Goal: Check status: Check status

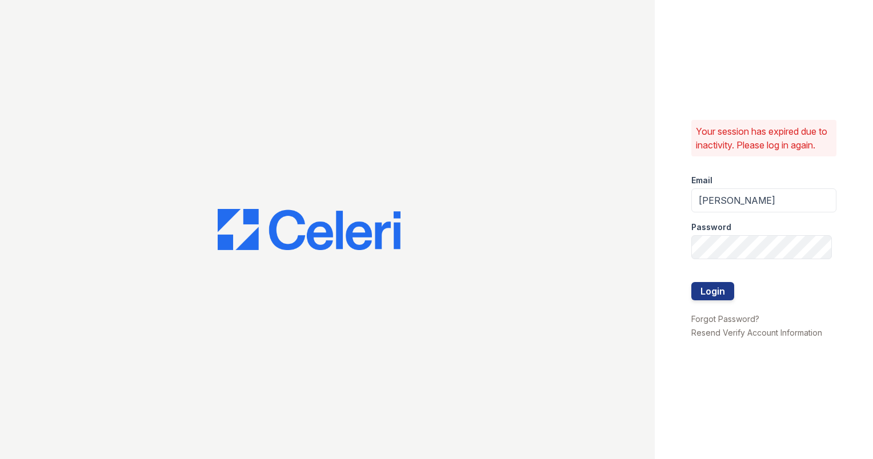
drag, startPoint x: 0, startPoint y: 0, endPoint x: 747, endPoint y: 207, distance: 775.5
click at [765, 210] on input "ashberry" at bounding box center [763, 200] width 145 height 24
type input "ashberry@mmgmgt.com"
click at [660, 259] on div "Your session has expired due to inactivity. Please log in again. Email ashberry…" at bounding box center [763, 229] width 218 height 459
click at [722, 300] on button "Login" at bounding box center [712, 291] width 43 height 18
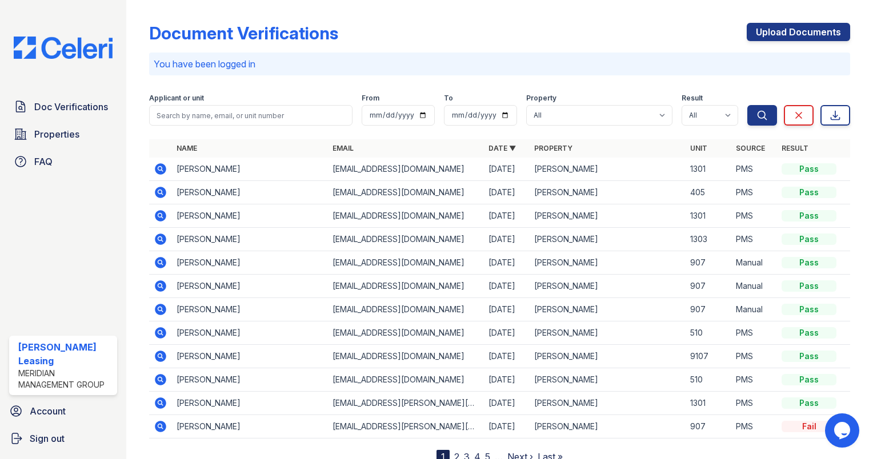
click at [156, 169] on icon at bounding box center [160, 168] width 11 height 11
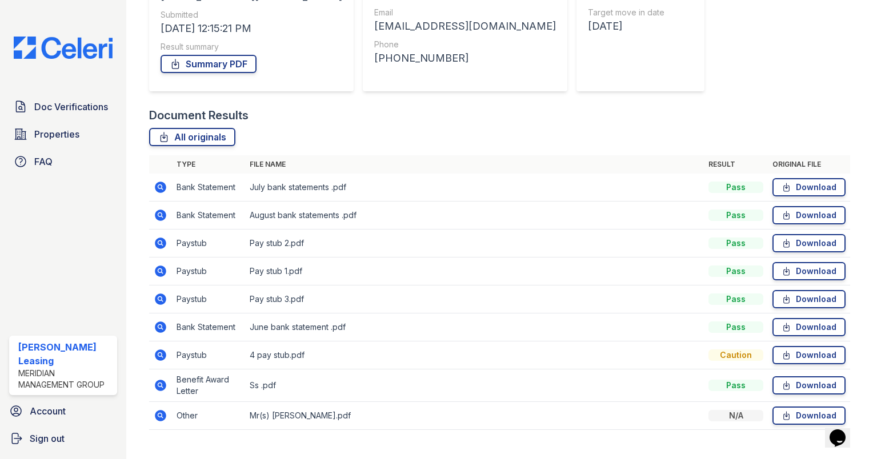
scroll to position [175, 0]
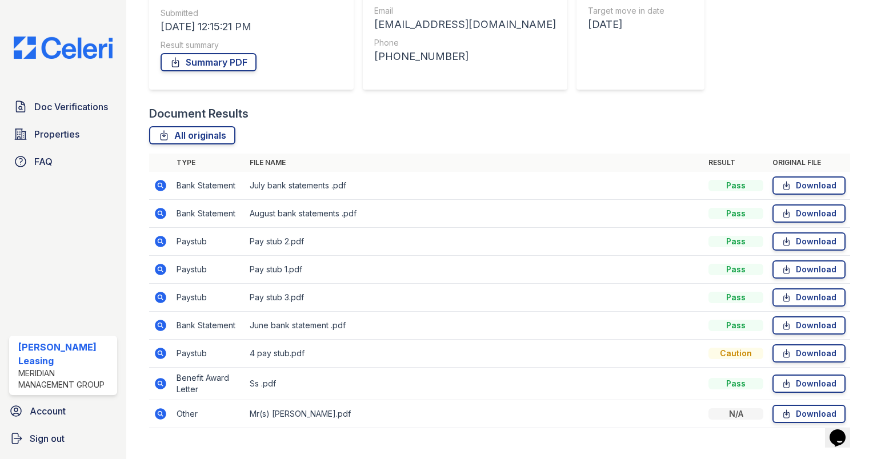
click at [162, 270] on icon at bounding box center [160, 269] width 11 height 11
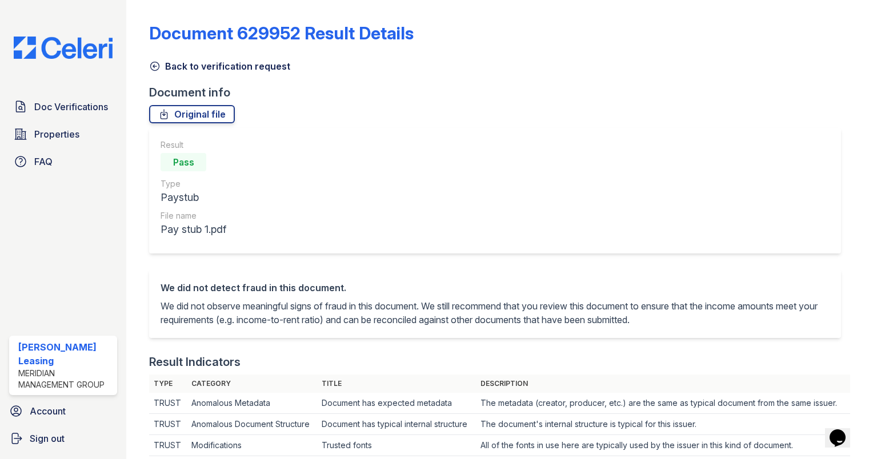
click at [156, 64] on icon at bounding box center [154, 66] width 11 height 11
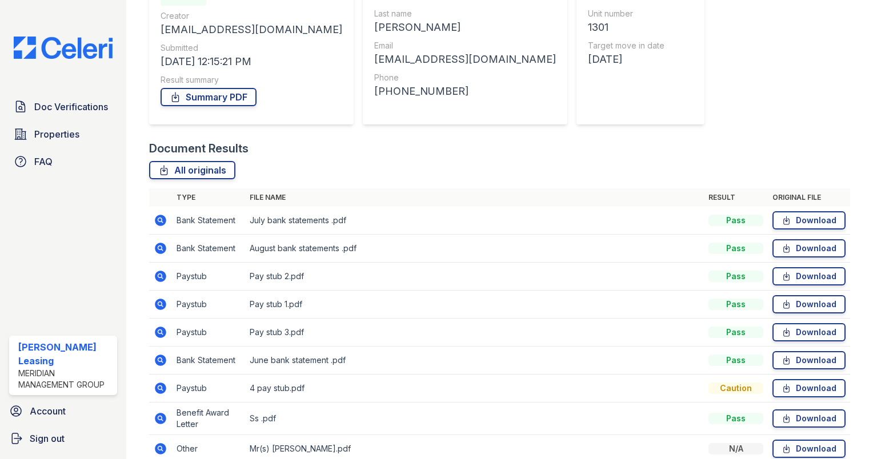
scroll to position [153, 0]
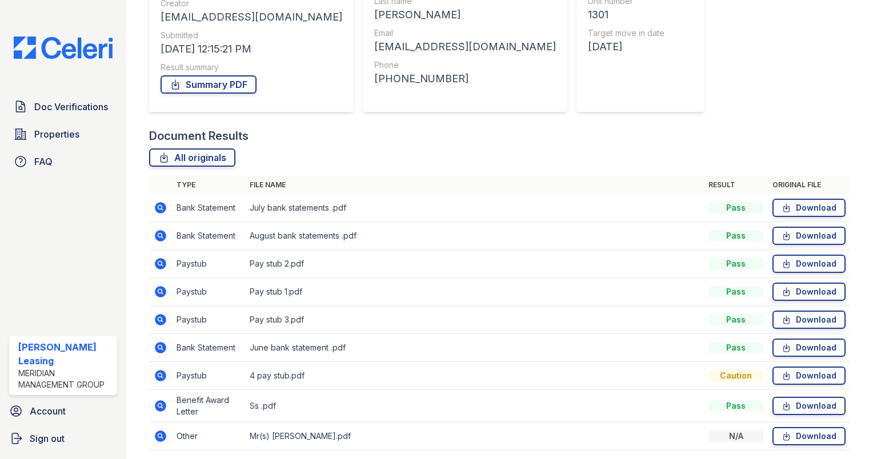
click at [158, 210] on icon at bounding box center [160, 207] width 11 height 11
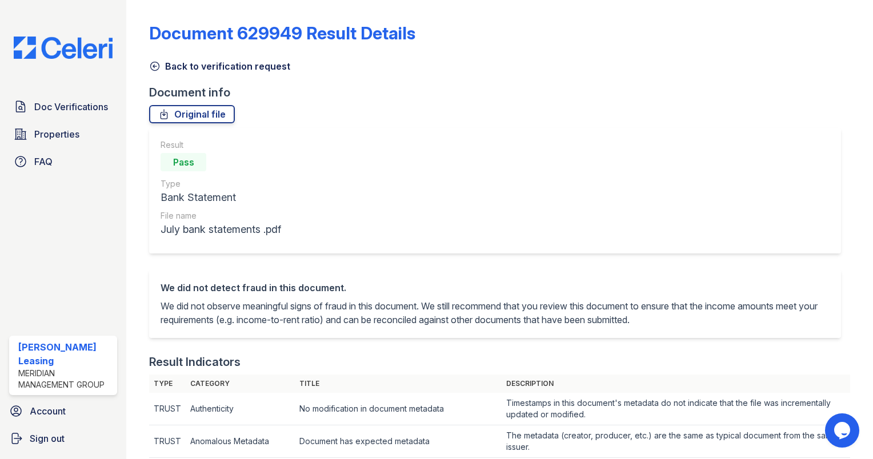
click at [154, 67] on icon at bounding box center [155, 66] width 9 height 9
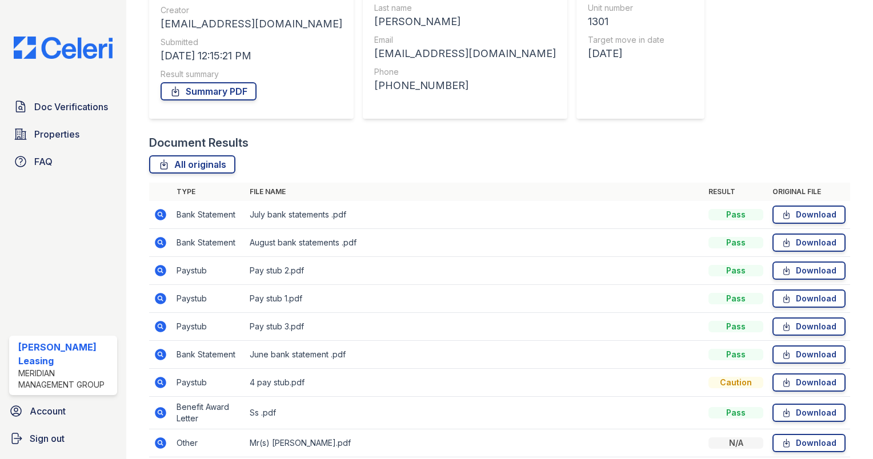
scroll to position [150, 0]
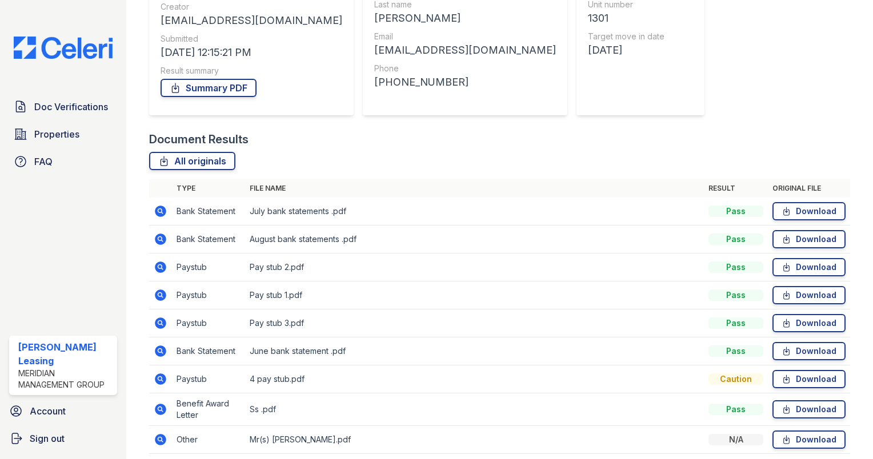
click at [163, 238] on icon at bounding box center [160, 239] width 11 height 11
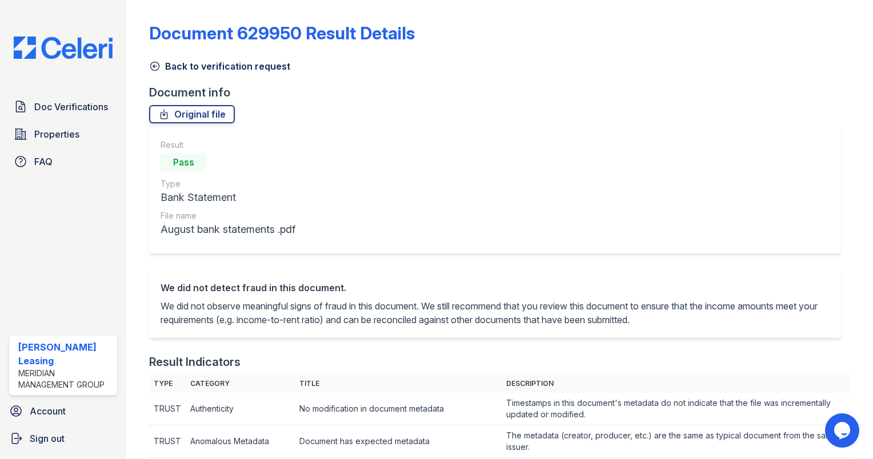
click at [155, 69] on icon at bounding box center [154, 66] width 11 height 11
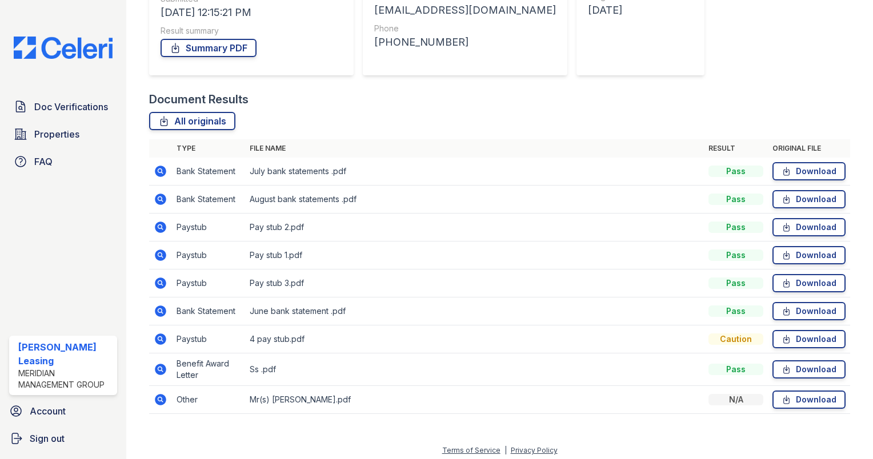
scroll to position [194, 0]
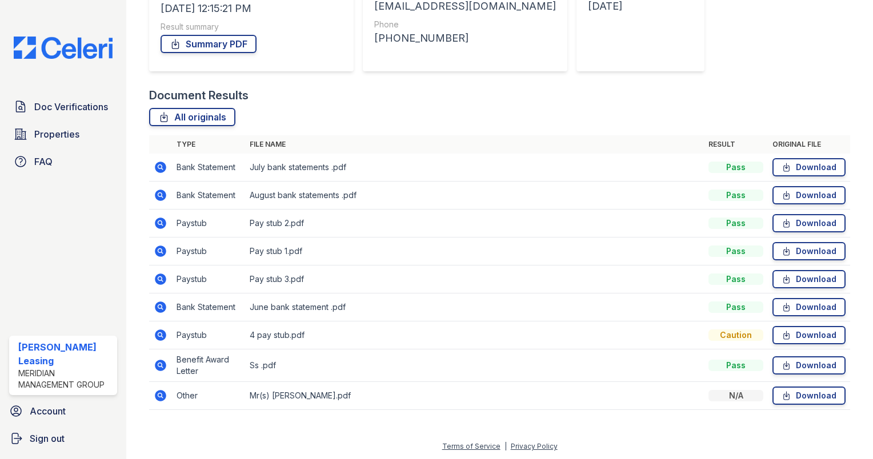
click at [158, 307] on icon at bounding box center [161, 307] width 14 height 14
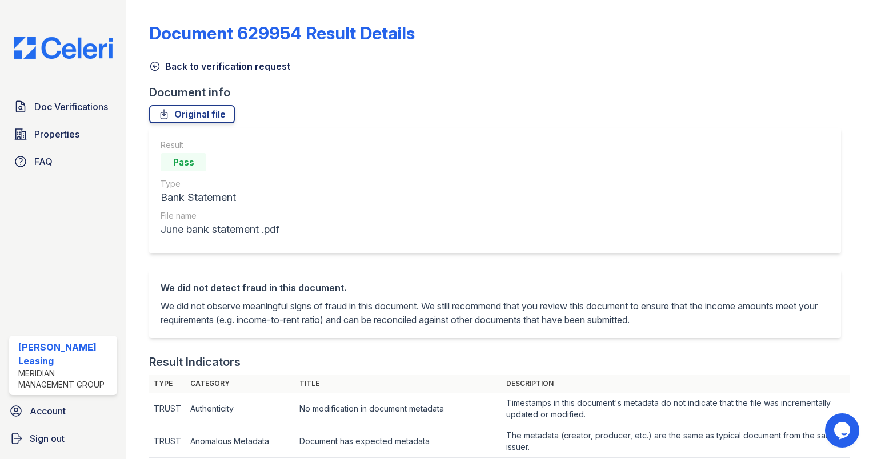
click at [155, 66] on icon at bounding box center [155, 66] width 9 height 9
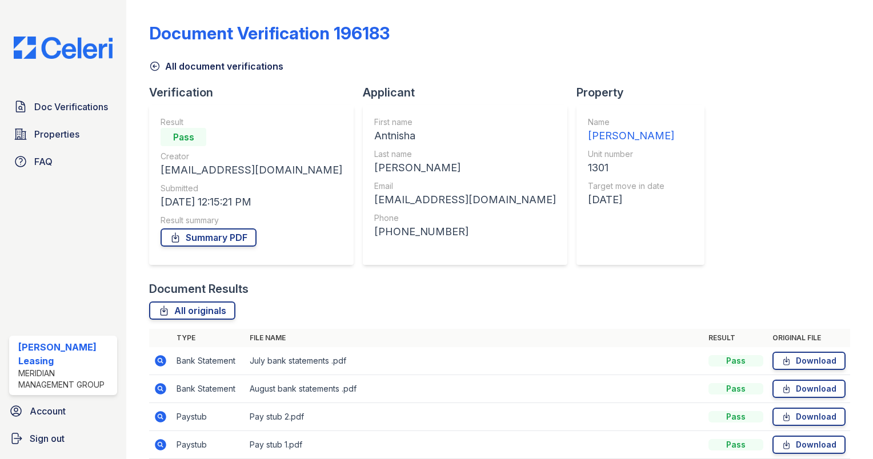
scroll to position [194, 0]
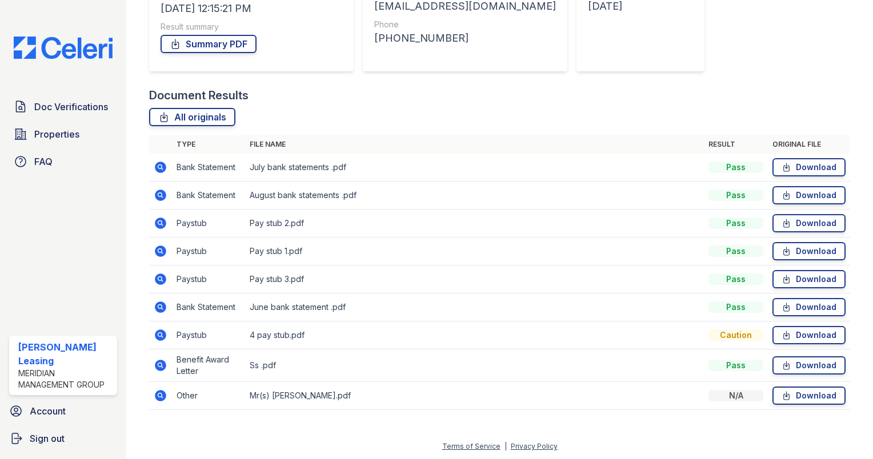
click at [162, 223] on icon at bounding box center [161, 223] width 14 height 14
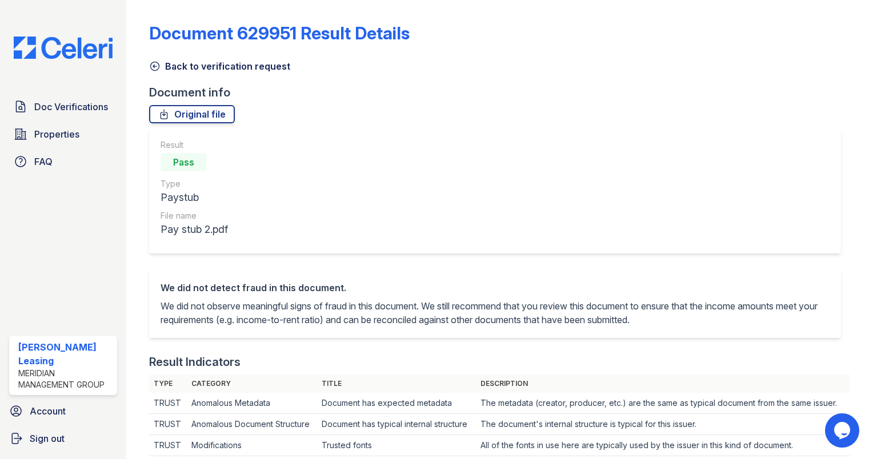
click at [156, 67] on icon at bounding box center [154, 66] width 11 height 11
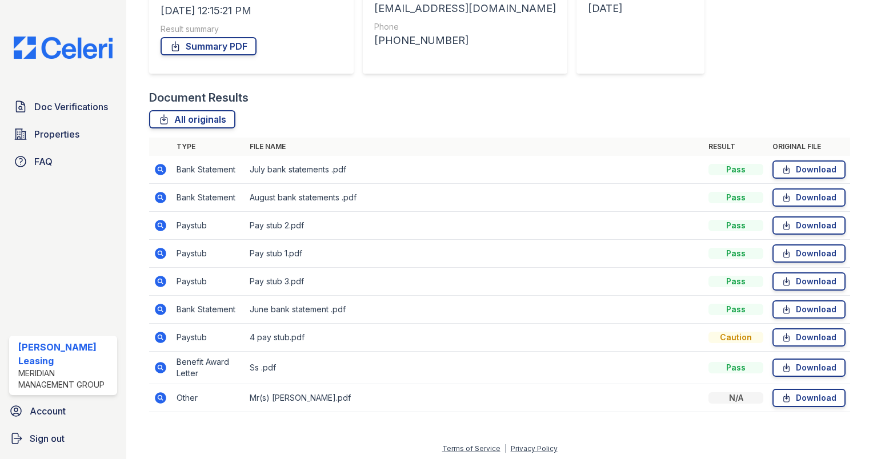
scroll to position [194, 0]
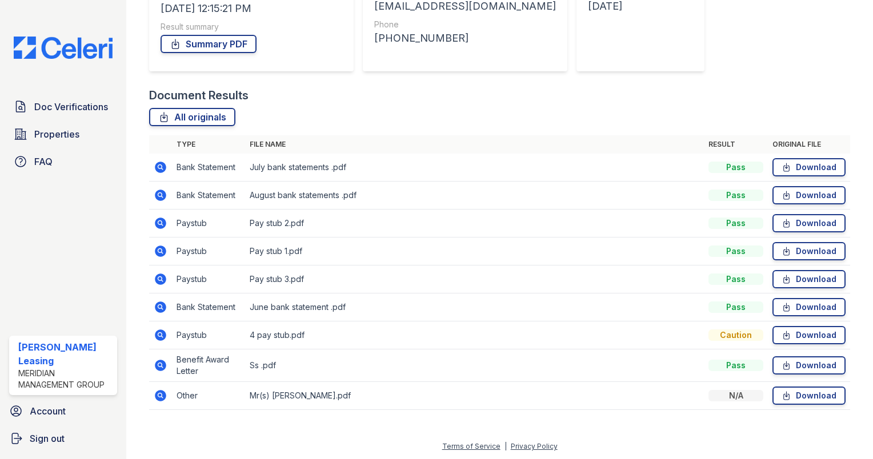
click at [158, 254] on icon at bounding box center [160, 251] width 11 height 11
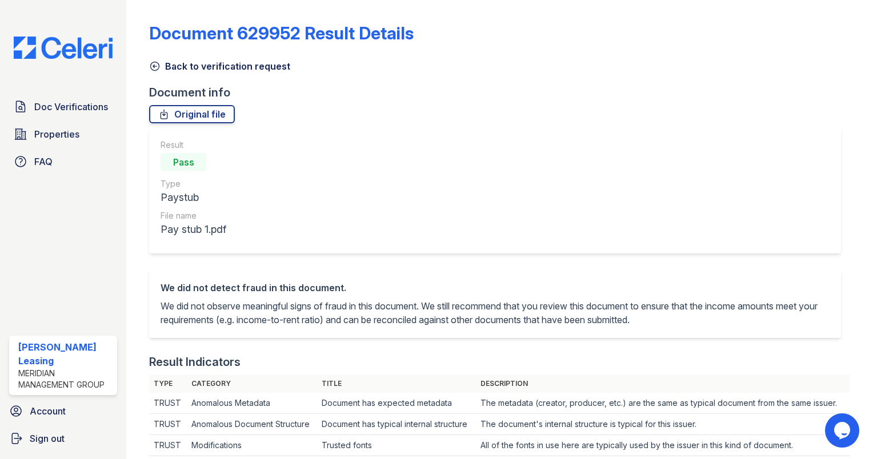
click at [149, 63] on icon at bounding box center [154, 66] width 11 height 11
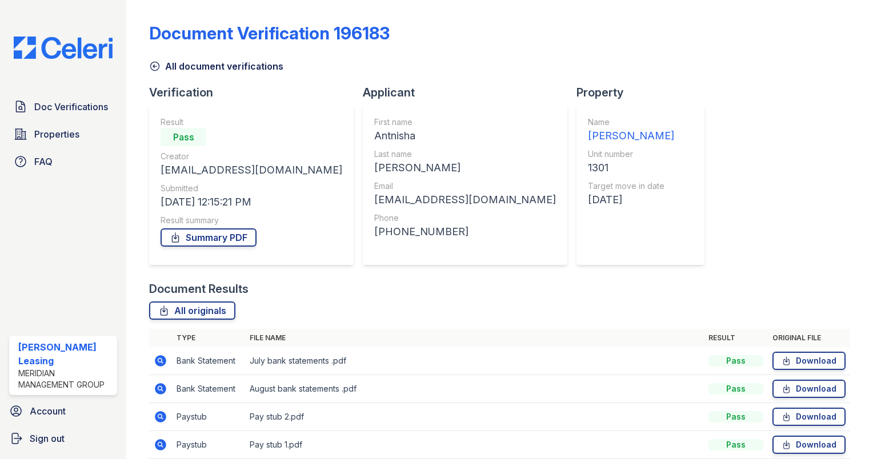
scroll to position [194, 0]
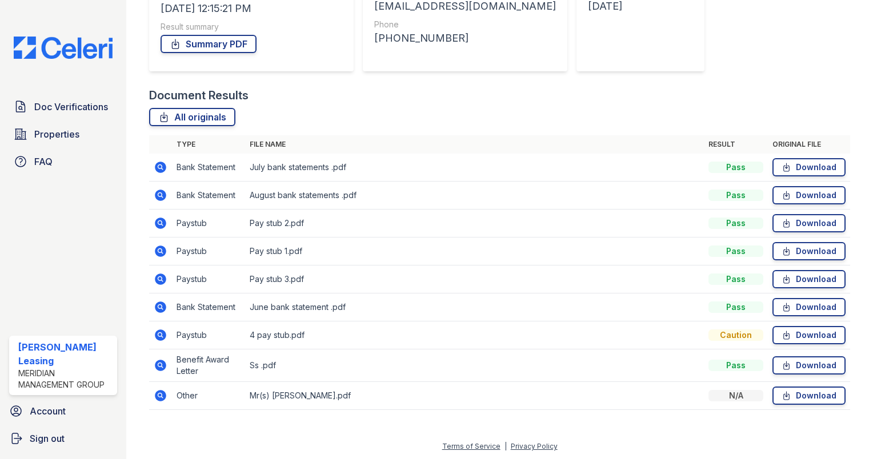
click at [161, 281] on icon at bounding box center [160, 279] width 11 height 11
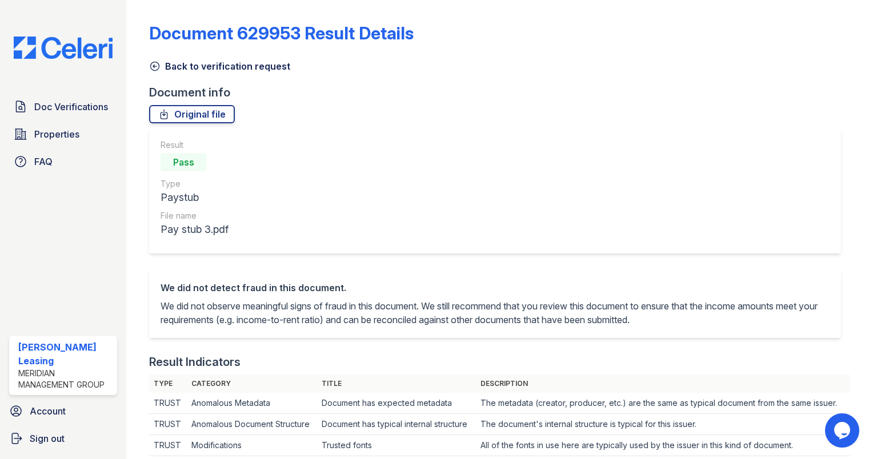
click at [155, 64] on icon at bounding box center [154, 66] width 11 height 11
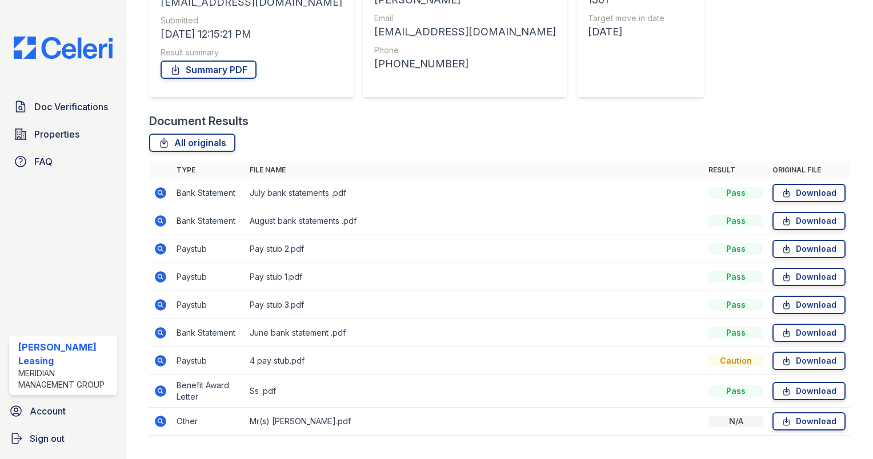
scroll to position [194, 0]
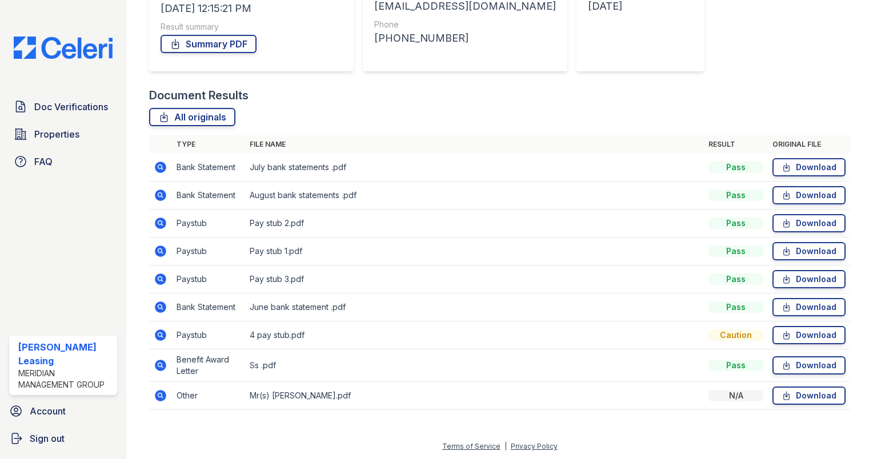
click at [159, 335] on icon at bounding box center [161, 335] width 14 height 14
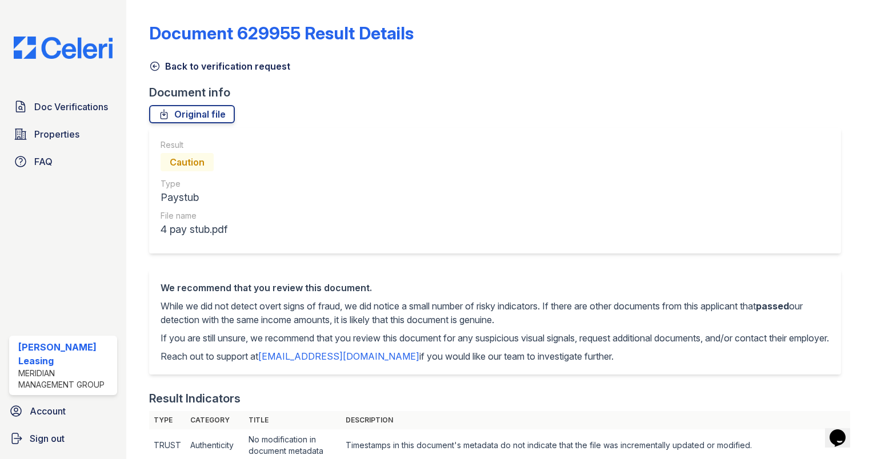
click at [156, 64] on icon at bounding box center [154, 66] width 11 height 11
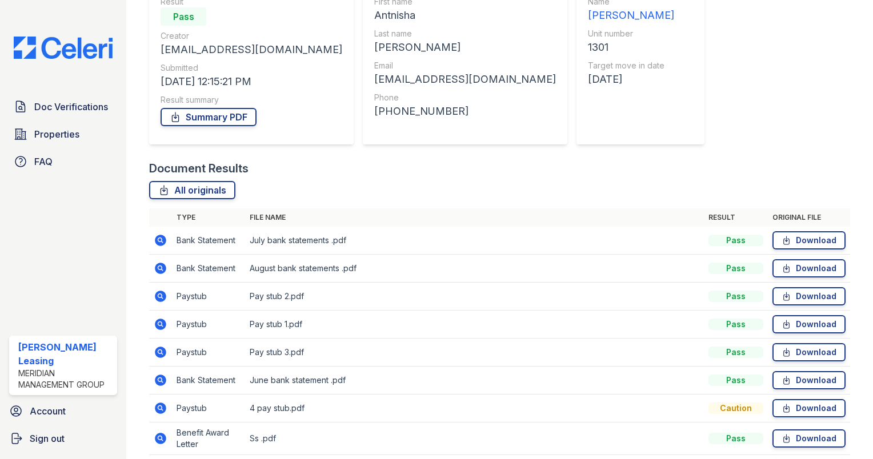
scroll to position [194, 0]
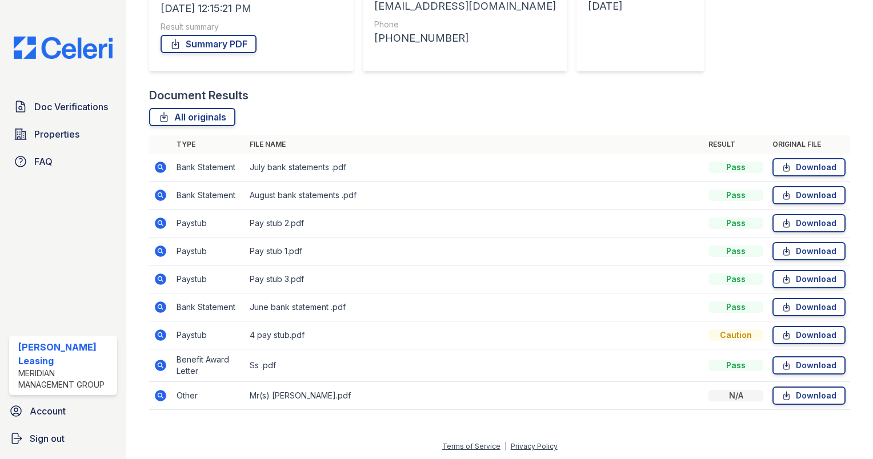
click at [164, 364] on icon at bounding box center [160, 365] width 11 height 11
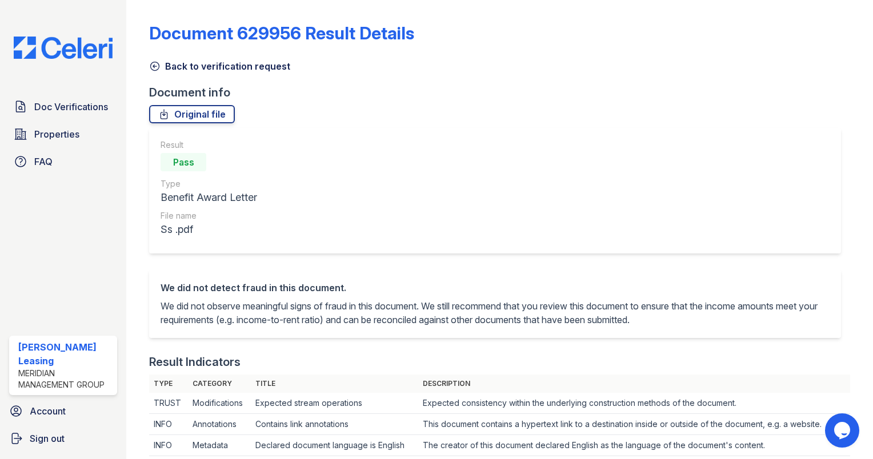
click at [152, 67] on icon at bounding box center [154, 66] width 11 height 11
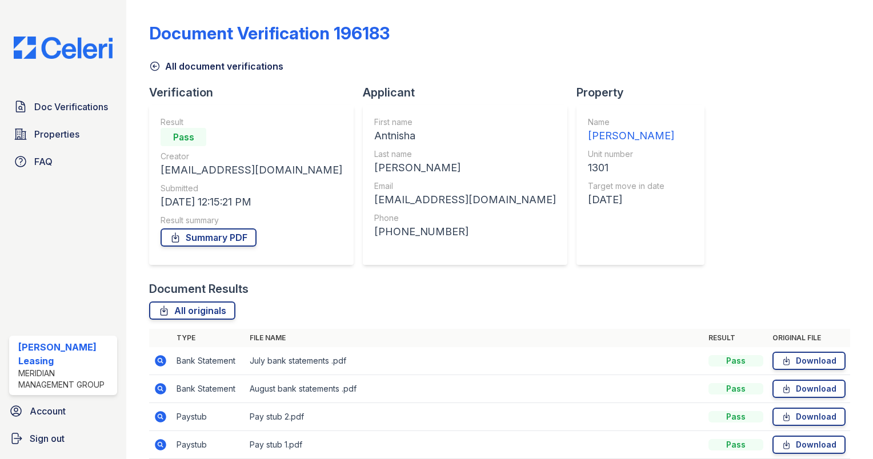
scroll to position [194, 0]
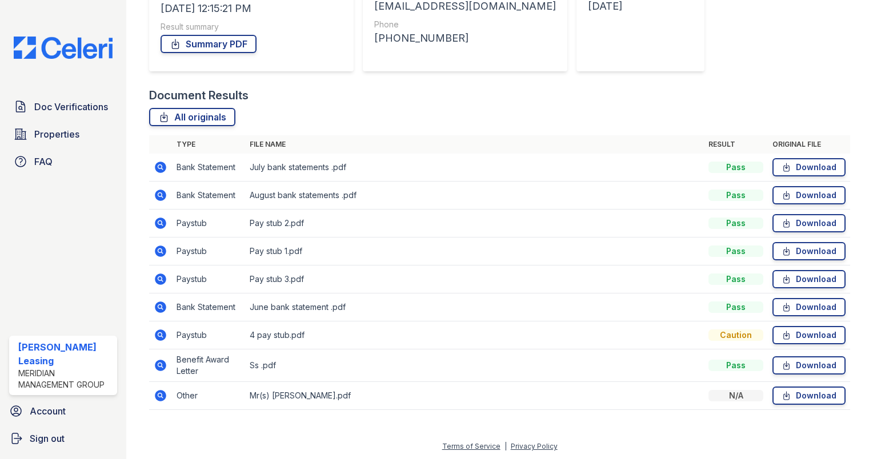
click at [160, 396] on icon at bounding box center [161, 396] width 14 height 14
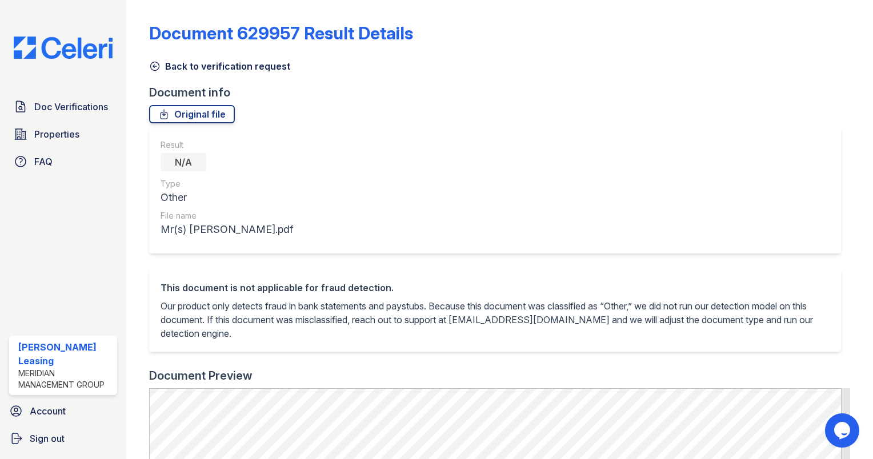
click at [155, 67] on icon at bounding box center [154, 66] width 11 height 11
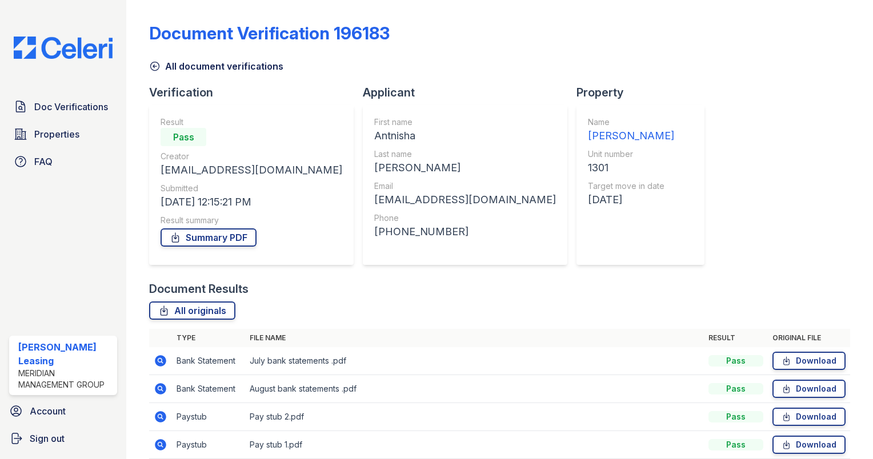
scroll to position [194, 0]
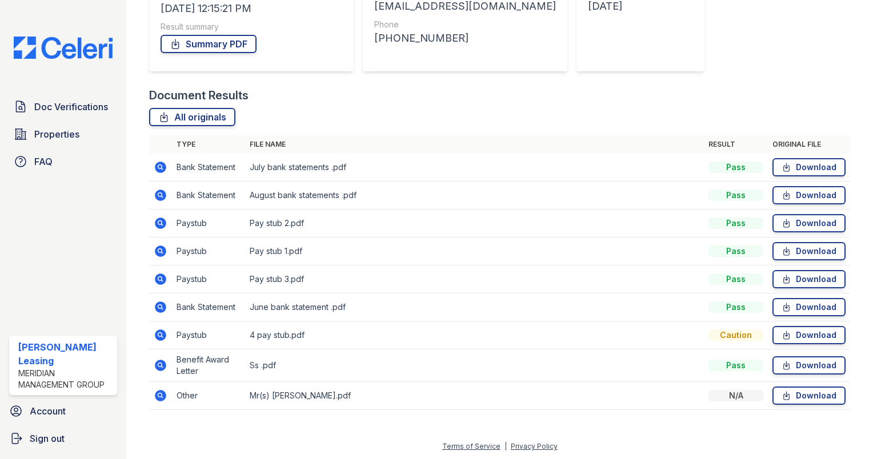
click at [162, 225] on icon at bounding box center [160, 223] width 11 height 11
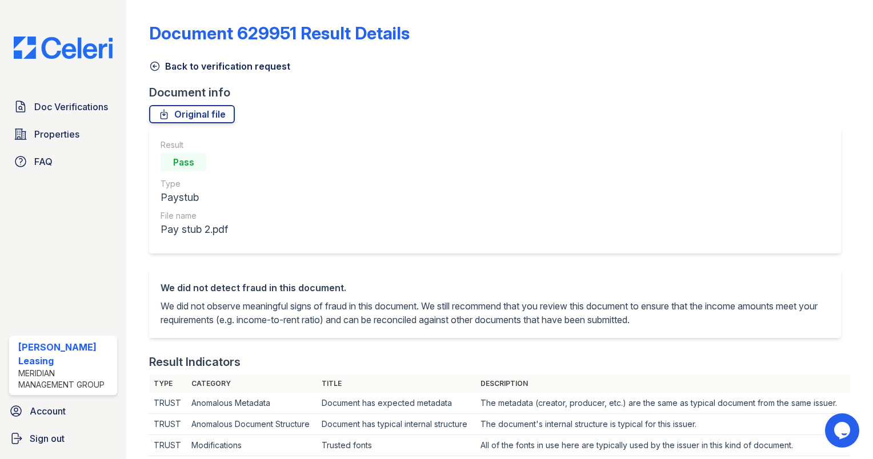
click at [153, 63] on icon at bounding box center [154, 66] width 11 height 11
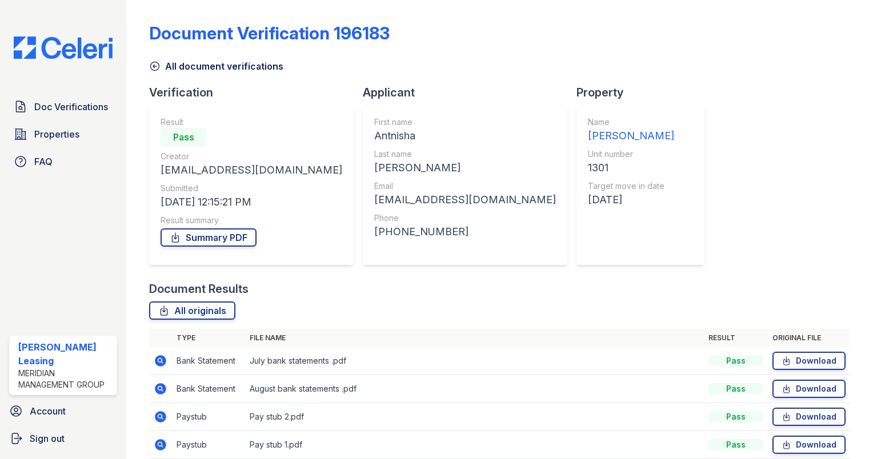
click at [156, 66] on icon at bounding box center [154, 66] width 11 height 11
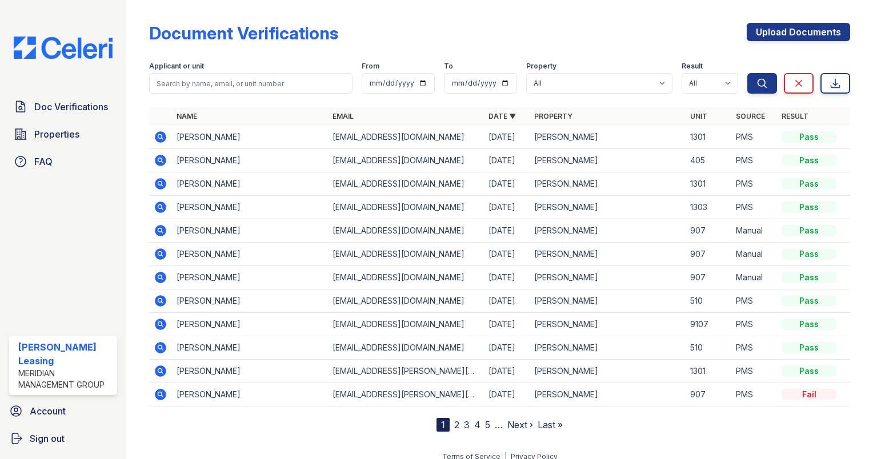
click at [156, 66] on label "Applicant or unit" at bounding box center [176, 66] width 55 height 9
click at [162, 134] on icon at bounding box center [160, 136] width 11 height 11
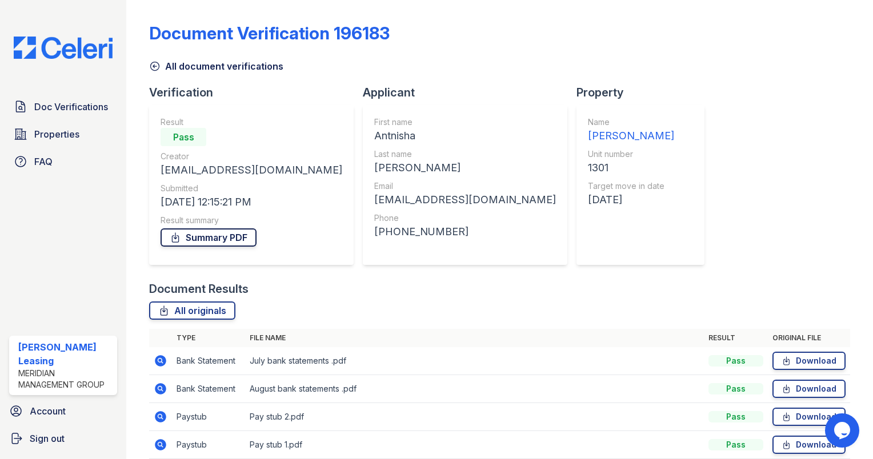
click at [228, 238] on link "Summary PDF" at bounding box center [208, 237] width 96 height 18
click at [154, 66] on icon at bounding box center [155, 66] width 9 height 9
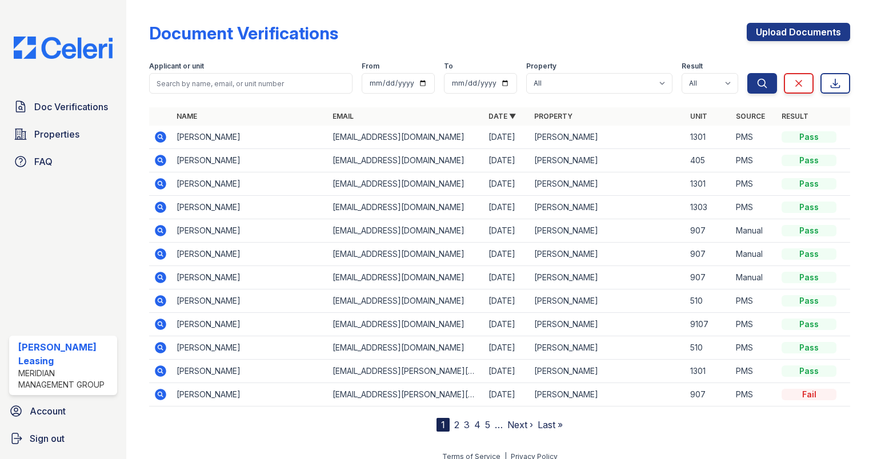
click at [162, 160] on icon at bounding box center [161, 161] width 14 height 14
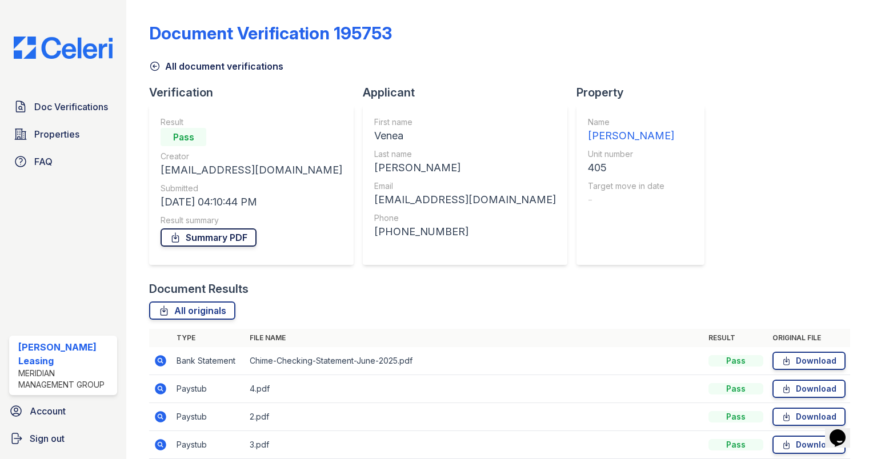
click at [210, 243] on link "Summary PDF" at bounding box center [208, 237] width 96 height 18
click at [154, 67] on icon at bounding box center [155, 66] width 9 height 9
